Goal: Information Seeking & Learning: Learn about a topic

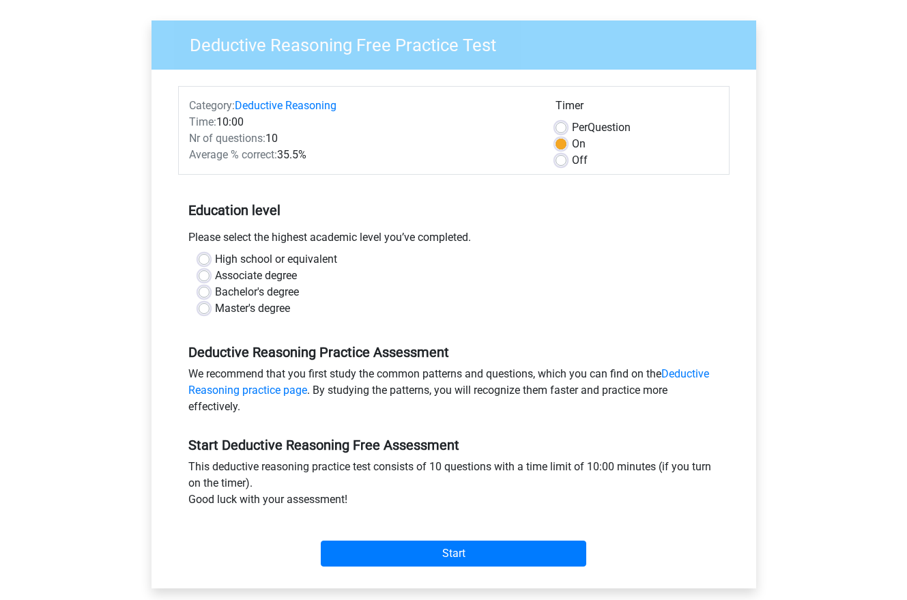
scroll to position [199, 0]
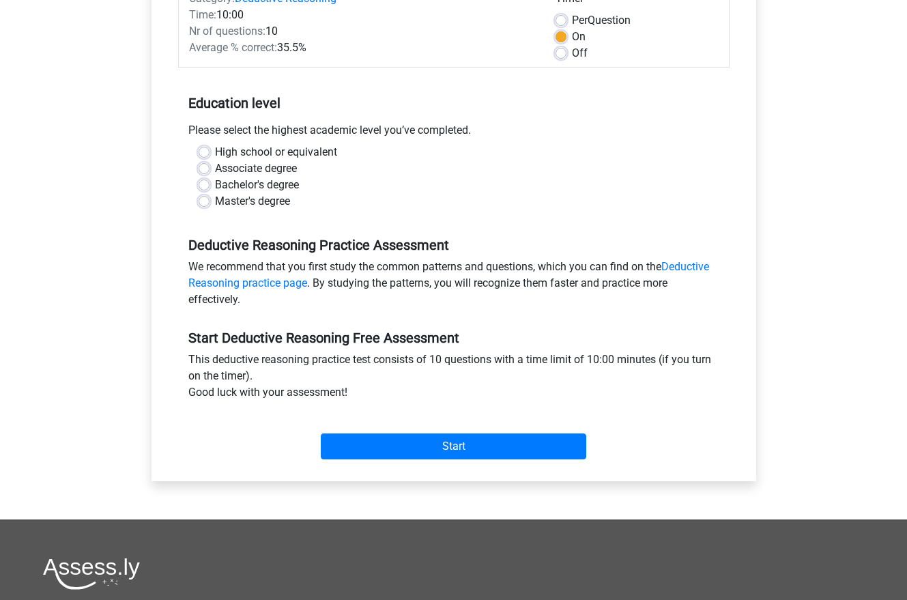
click at [272, 200] on label "Master's degree" at bounding box center [252, 201] width 75 height 16
click at [210, 200] on input "Master's degree" at bounding box center [204, 200] width 11 height 14
radio input "true"
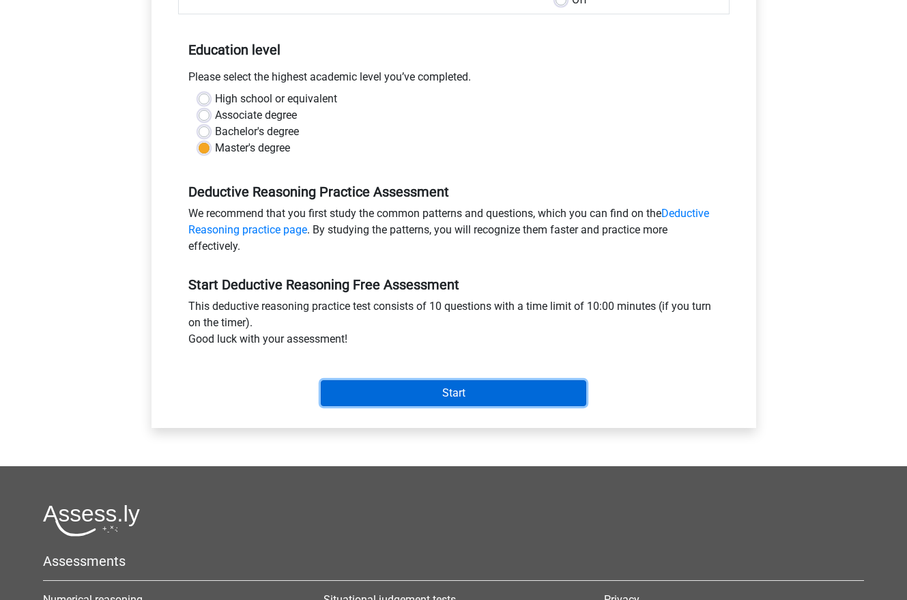
click at [453, 384] on input "Start" at bounding box center [454, 393] width 266 height 26
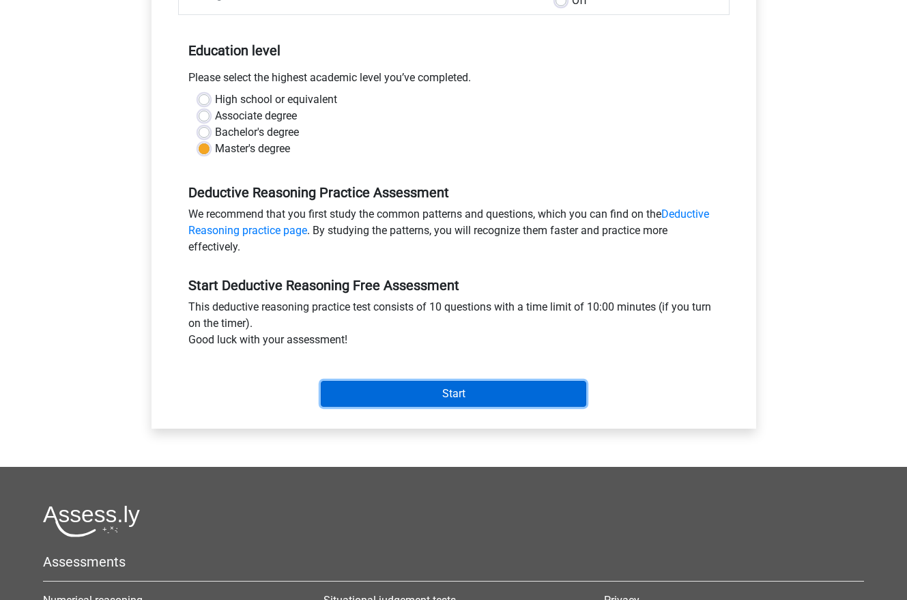
scroll to position [248, 0]
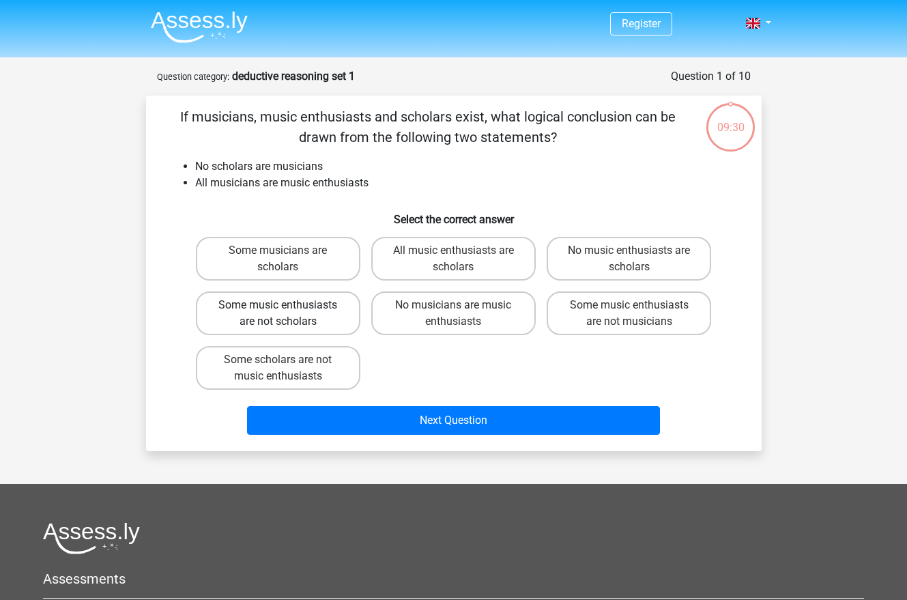
click at [335, 316] on label "Some music enthusiasts are not scholars" at bounding box center [278, 313] width 165 height 44
click at [287, 314] on input "Some music enthusiasts are not scholars" at bounding box center [282, 309] width 9 height 9
radio input "true"
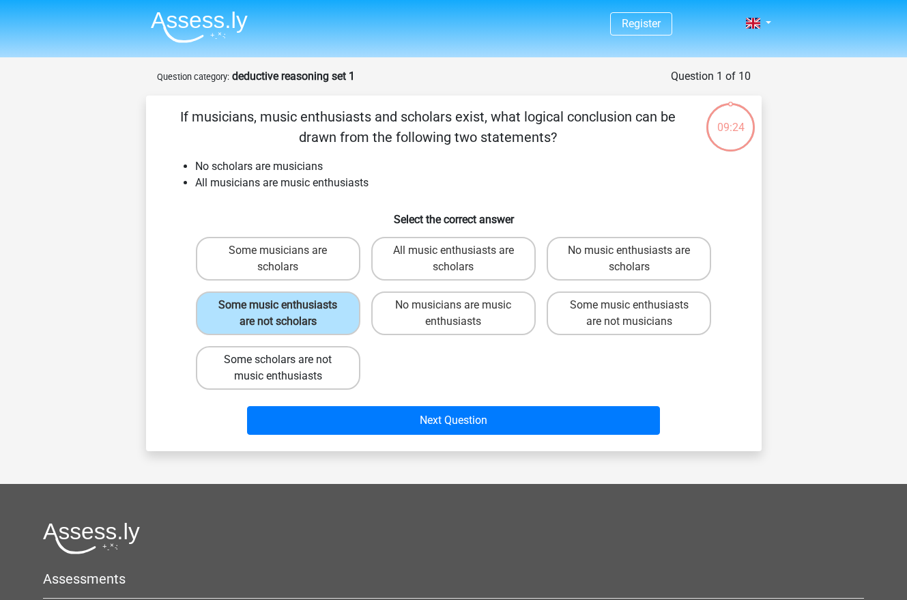
click at [328, 358] on label "Some scholars are not music enthusiasts" at bounding box center [278, 368] width 165 height 44
click at [287, 360] on input "Some scholars are not music enthusiasts" at bounding box center [282, 364] width 9 height 9
radio input "true"
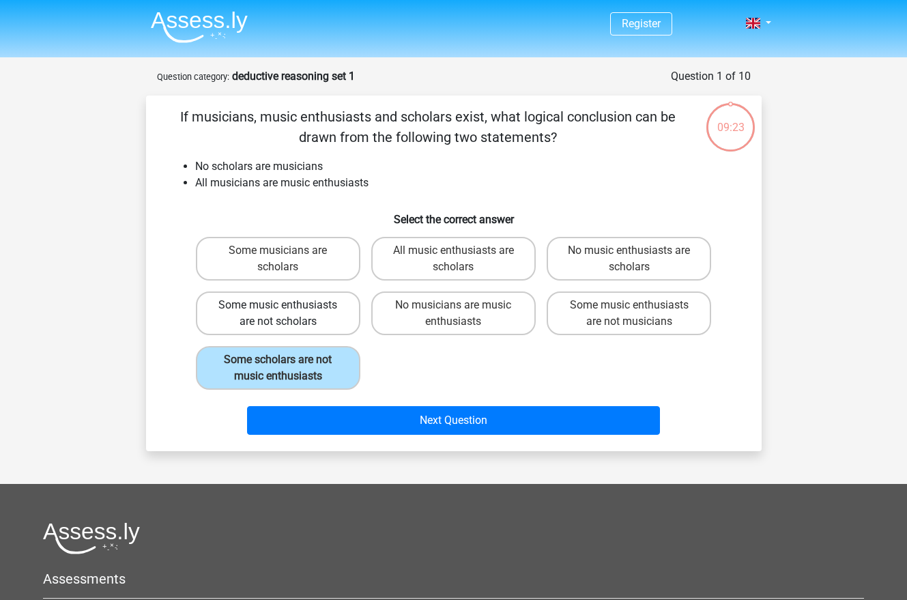
click at [334, 323] on label "Some music enthusiasts are not scholars" at bounding box center [278, 313] width 165 height 44
click at [287, 314] on input "Some music enthusiasts are not scholars" at bounding box center [282, 309] width 9 height 9
radio input "true"
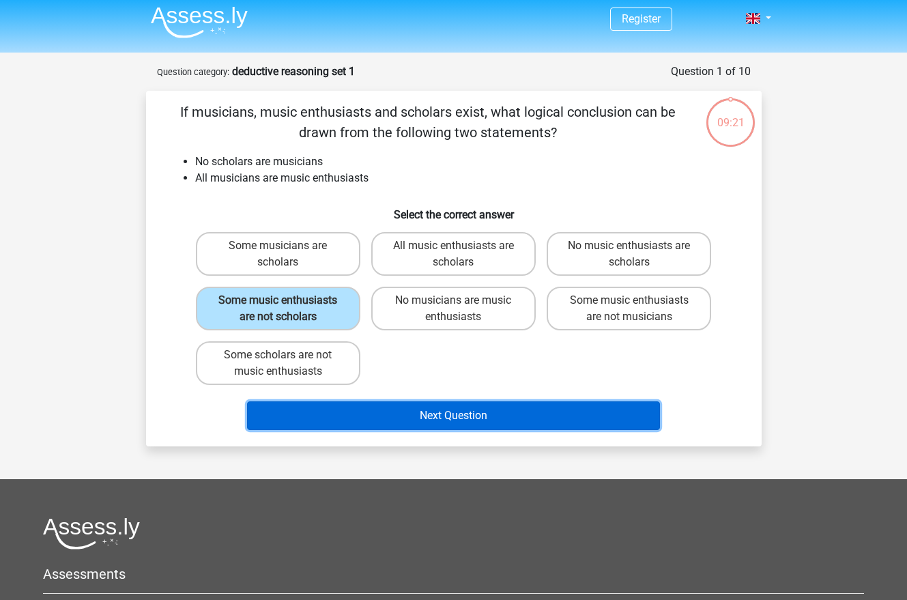
click at [385, 412] on button "Next Question" at bounding box center [453, 415] width 413 height 29
